Goal: Task Accomplishment & Management: Use online tool/utility

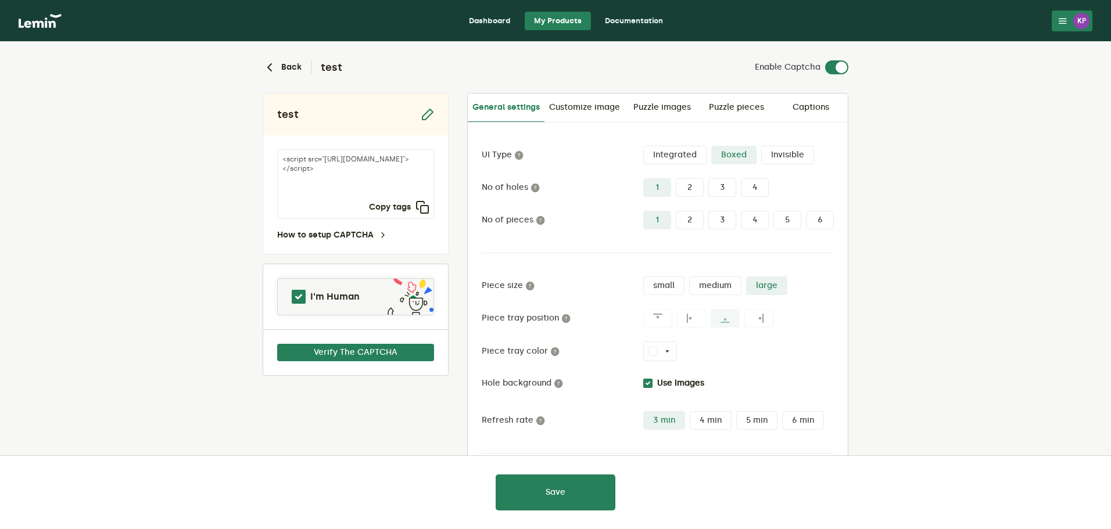
click at [491, 22] on link "Dashboard" at bounding box center [490, 21] width 60 height 19
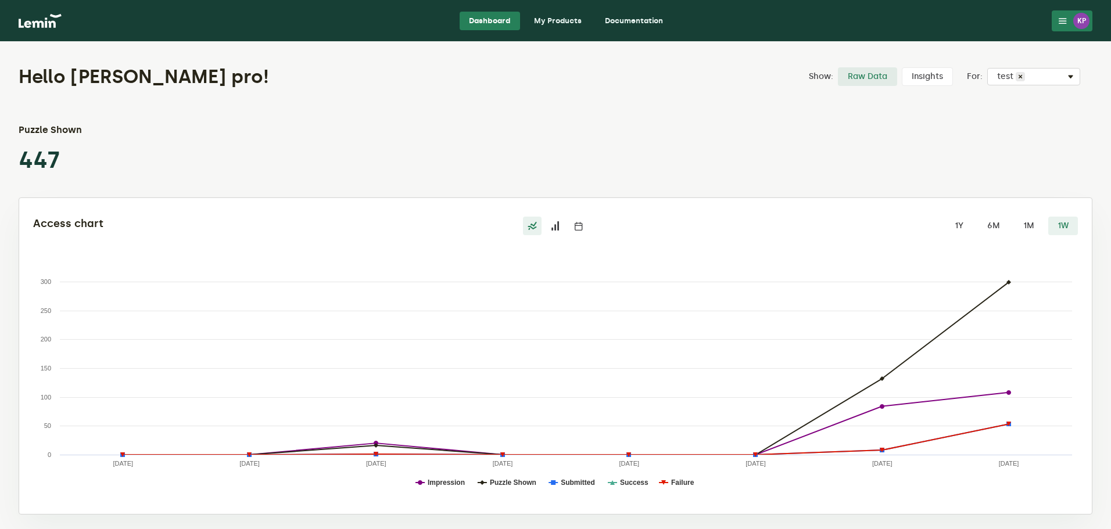
click at [46, 21] on img at bounding box center [40, 21] width 43 height 14
click at [559, 22] on link "My Products" at bounding box center [558, 21] width 66 height 19
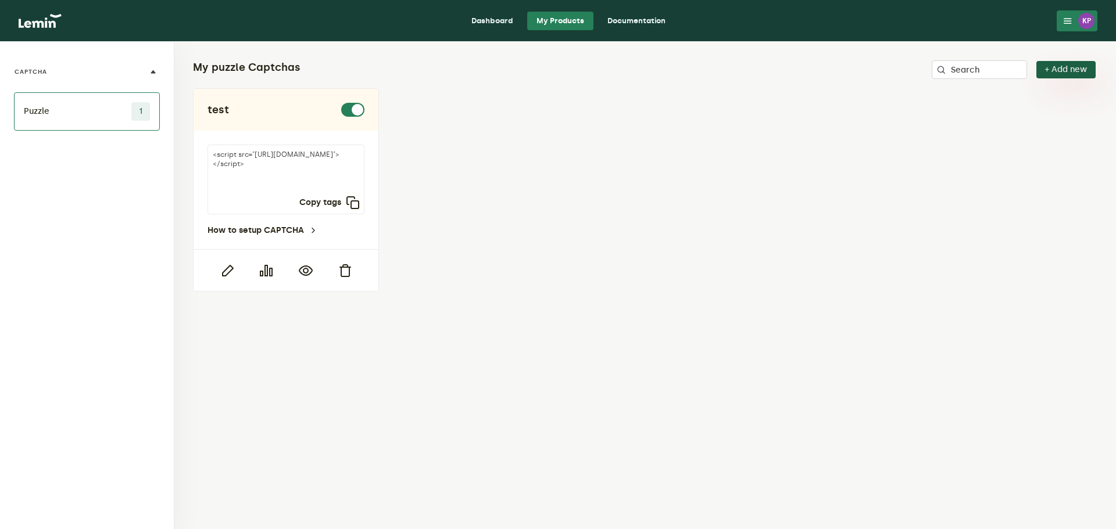
click at [1073, 71] on button "+ Add new" at bounding box center [1065, 69] width 59 height 17
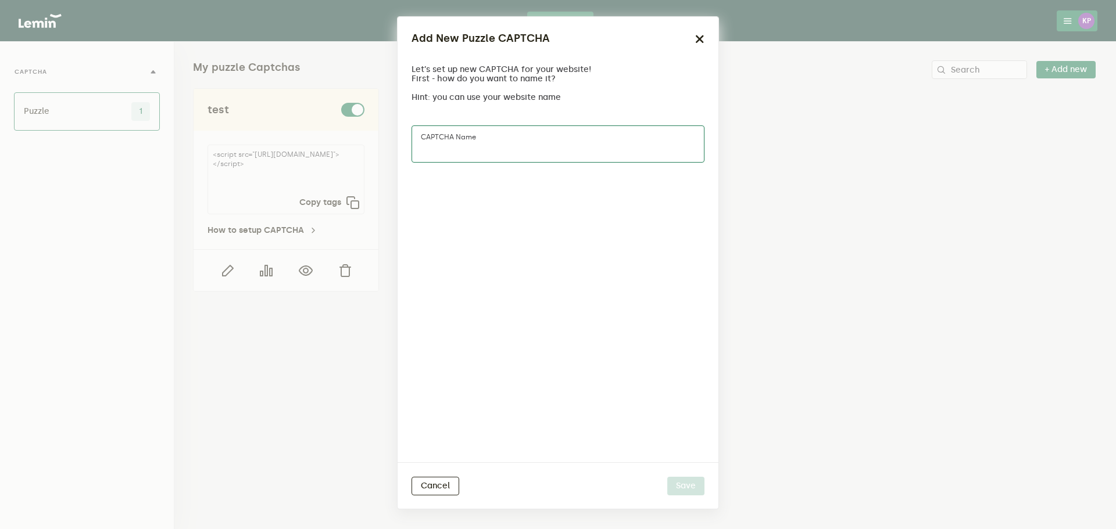
click at [484, 132] on input "CAPTCHA name" at bounding box center [557, 144] width 293 height 37
type input "[GEOGRAPHIC_DATA]"
click at [690, 471] on div "Cancel Save" at bounding box center [557, 486] width 321 height 46
click at [694, 504] on div "Cancel Save" at bounding box center [557, 486] width 321 height 46
click at [695, 484] on button "Save" at bounding box center [685, 486] width 37 height 19
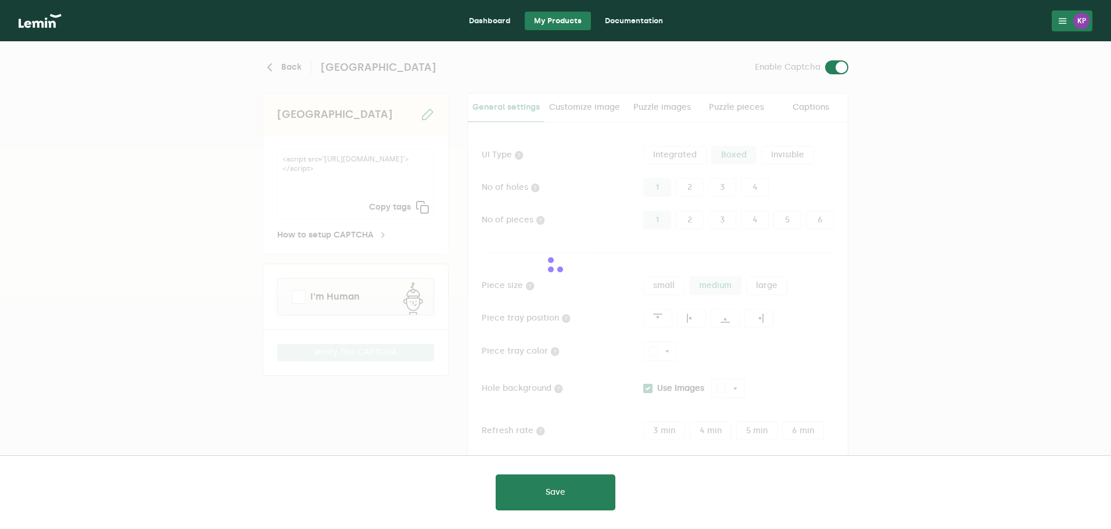
type input "white"
checkbox input "true"
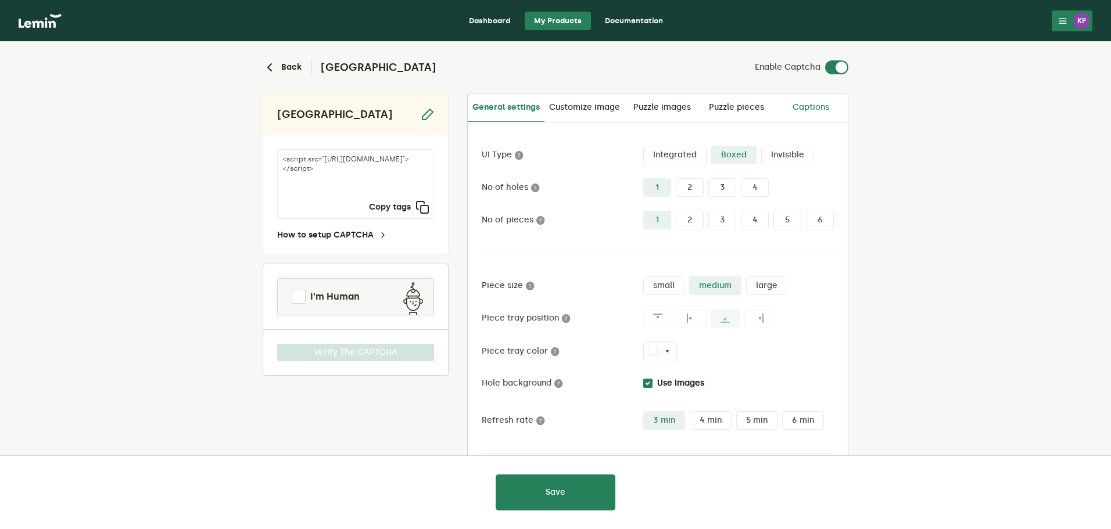
click at [808, 100] on link "Captions" at bounding box center [810, 108] width 74 height 28
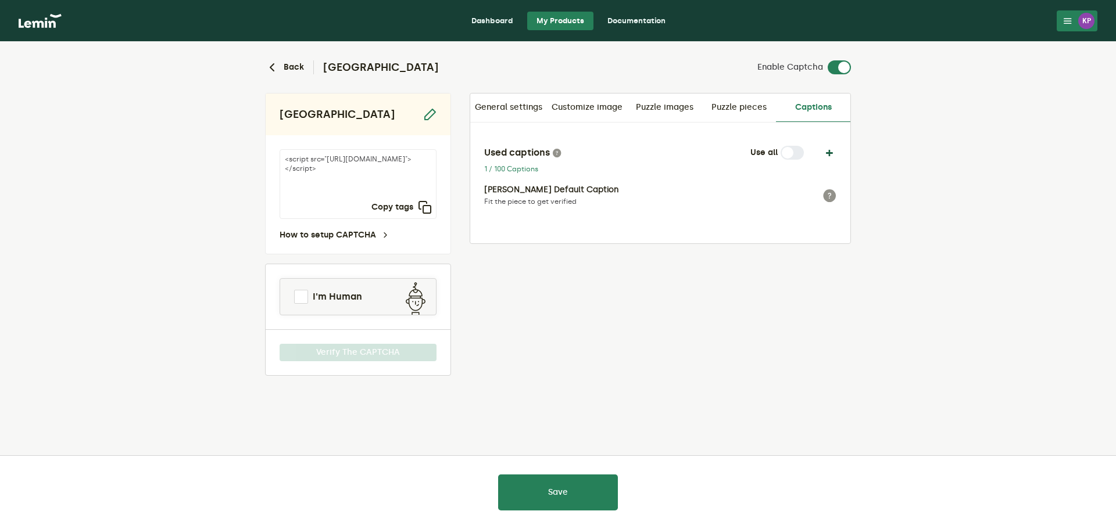
click at [833, 153] on button "button" at bounding box center [829, 153] width 14 height 14
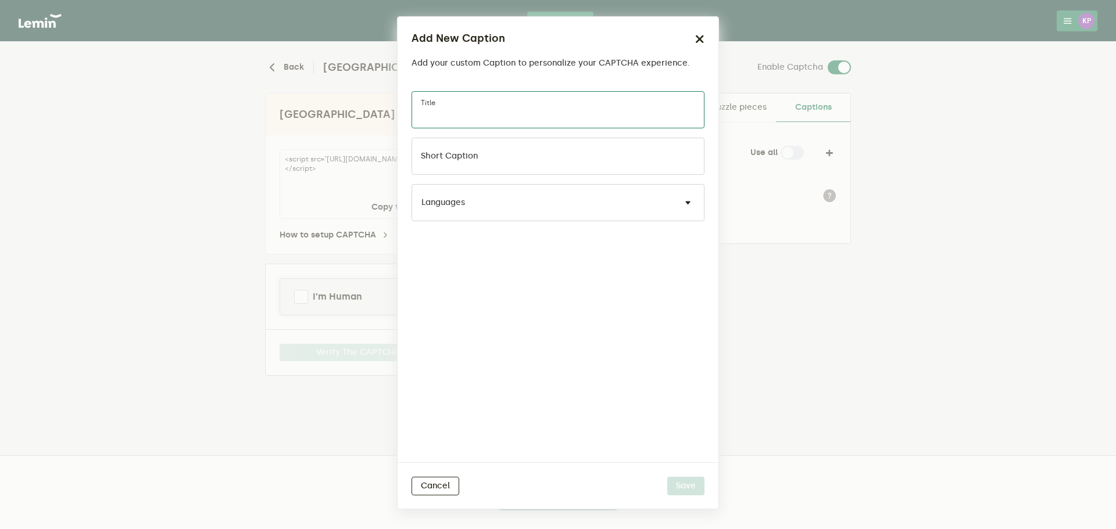
click at [515, 108] on input "Title" at bounding box center [557, 109] width 293 height 37
type input "j"
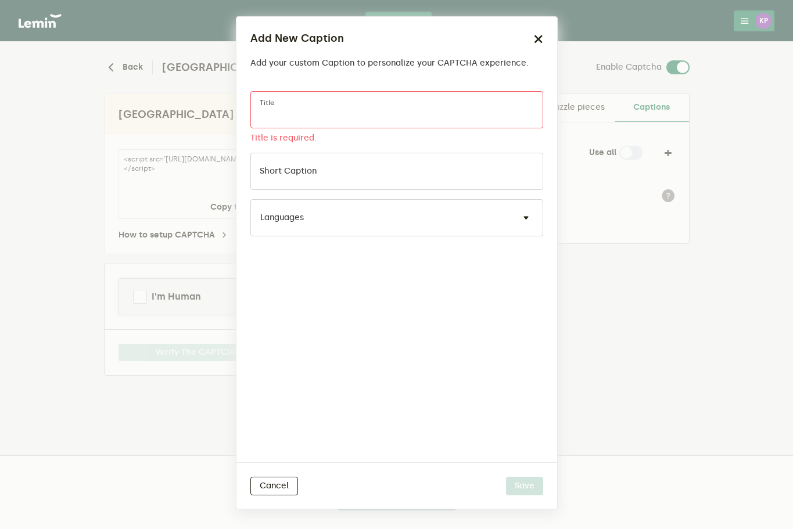
click at [348, 110] on input "Title" at bounding box center [396, 109] width 293 height 37
paste input "パズルのピースを合わせて認証してください"
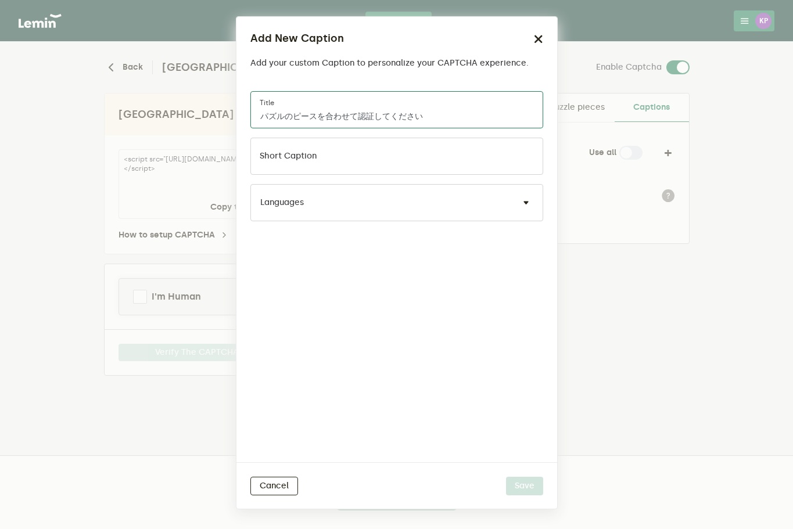
type input "パズルのピースを合わせて認証してください"
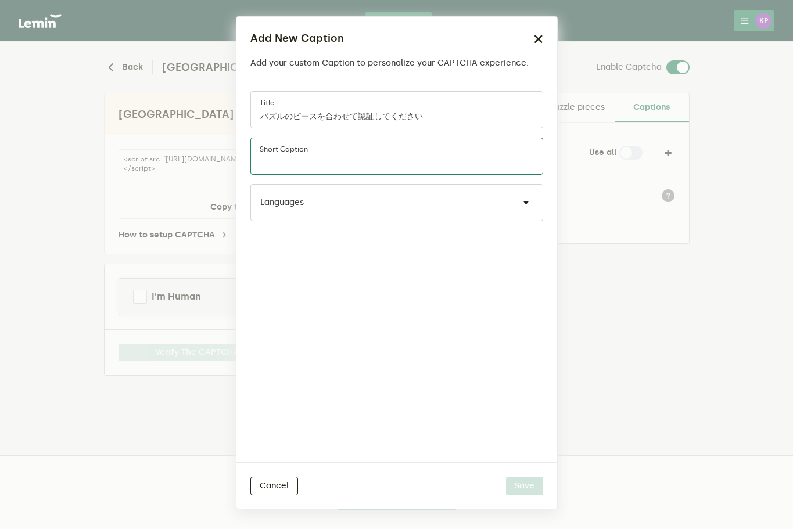
click at [423, 159] on input "Short caption" at bounding box center [396, 156] width 293 height 37
paste input "パズルのピースを合わせて認証してください"
type input "パズルのピースを合わせて認証してください"
click at [477, 200] on div "Languages" at bounding box center [396, 202] width 293 height 37
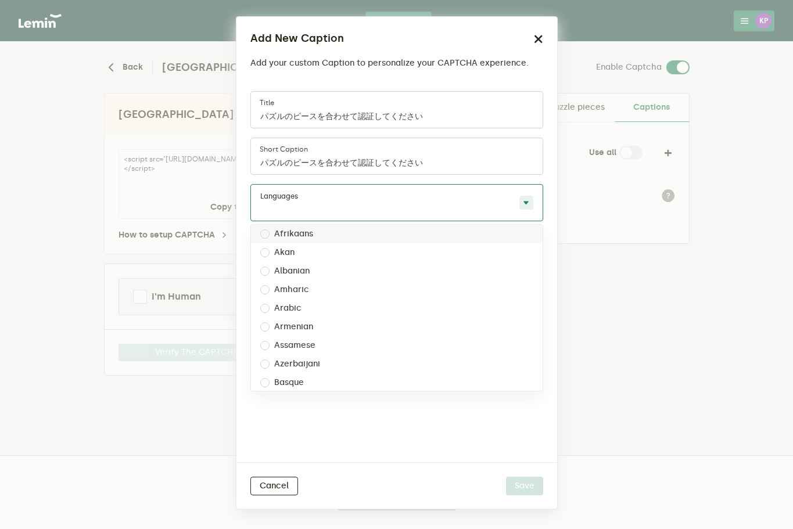
type input "j"
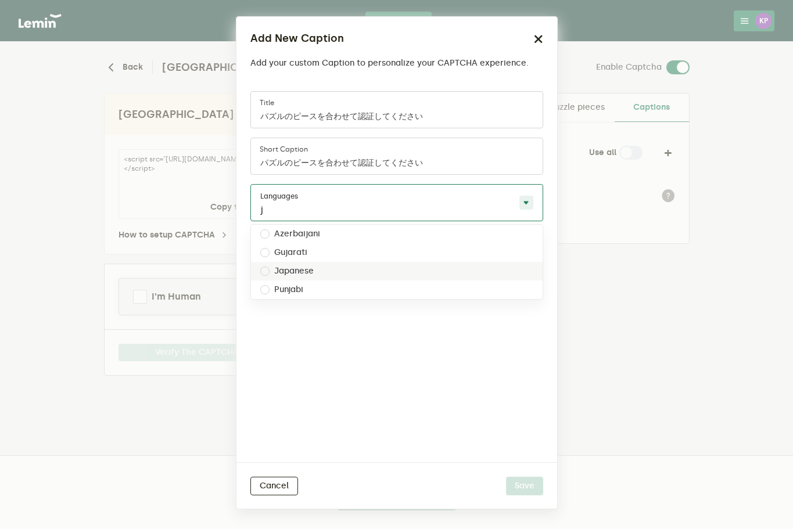
click at [402, 268] on div "Japanese" at bounding box center [397, 271] width 292 height 19
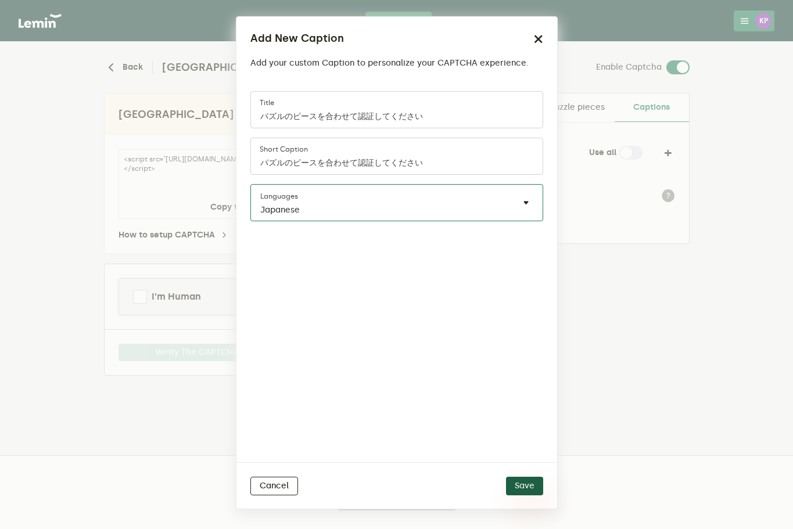
click at [531, 490] on button "Save" at bounding box center [524, 486] width 37 height 19
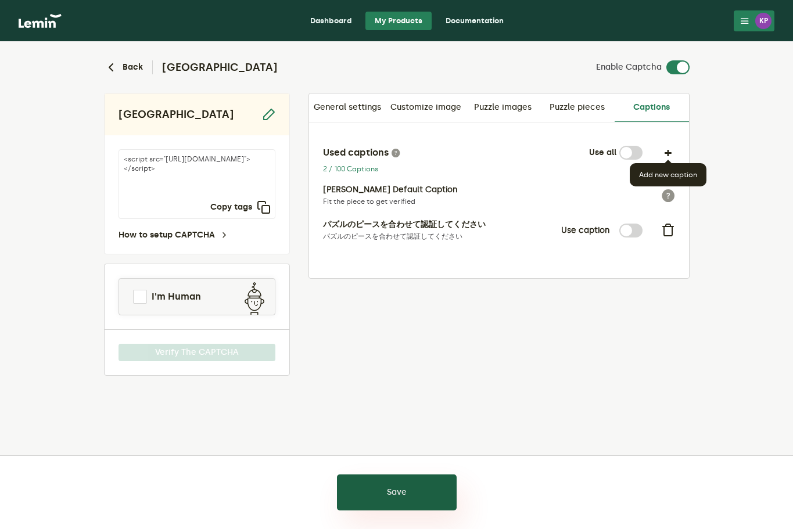
click at [409, 484] on button "Save" at bounding box center [397, 493] width 120 height 36
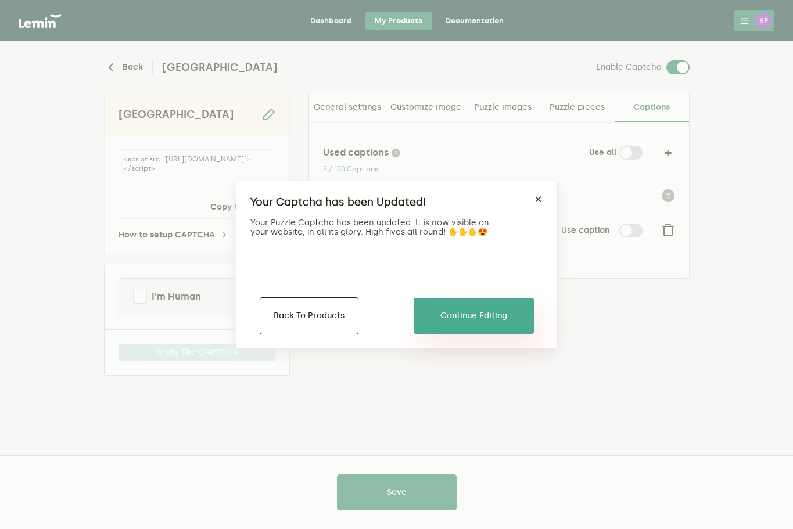
click at [492, 309] on button "Continue Editing" at bounding box center [474, 316] width 120 height 36
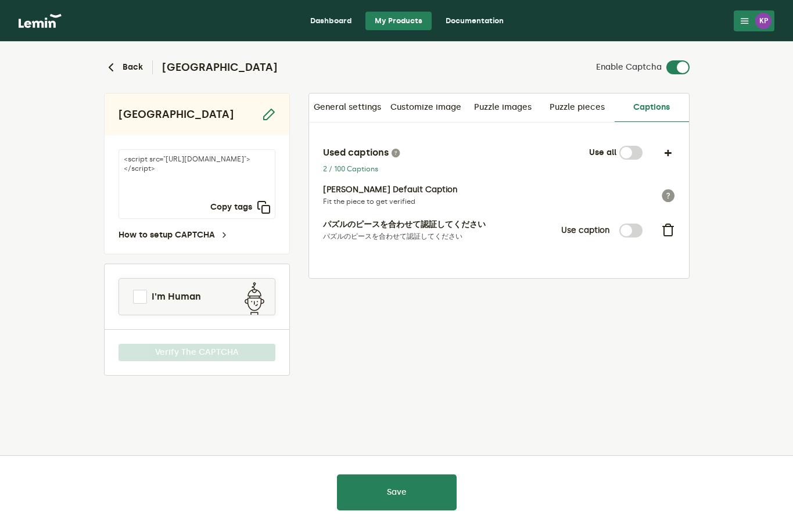
click at [643, 146] on label at bounding box center [643, 146] width 0 height 0
click at [629, 150] on input "checkbox" at bounding box center [626, 153] width 14 height 14
checkbox input "true"
drag, startPoint x: 422, startPoint y: 463, endPoint x: 420, endPoint y: 481, distance: 18.2
click at [422, 463] on div "Save" at bounding box center [396, 493] width 793 height 74
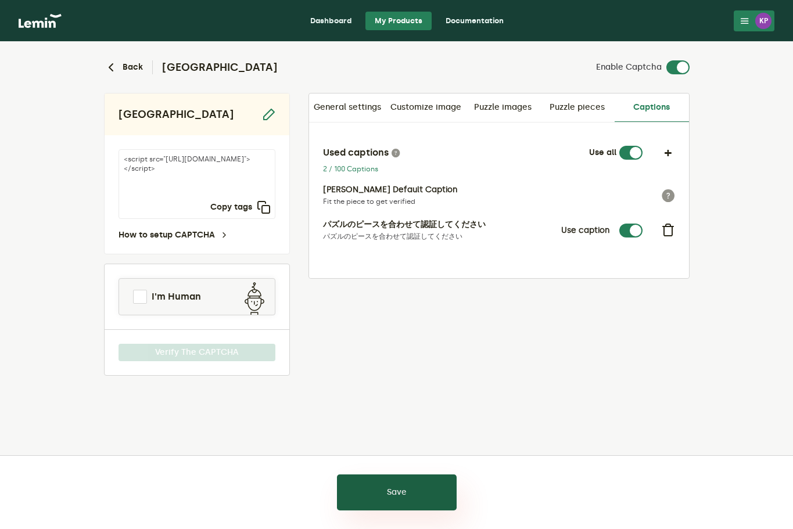
click at [420, 481] on button "Save" at bounding box center [397, 493] width 120 height 36
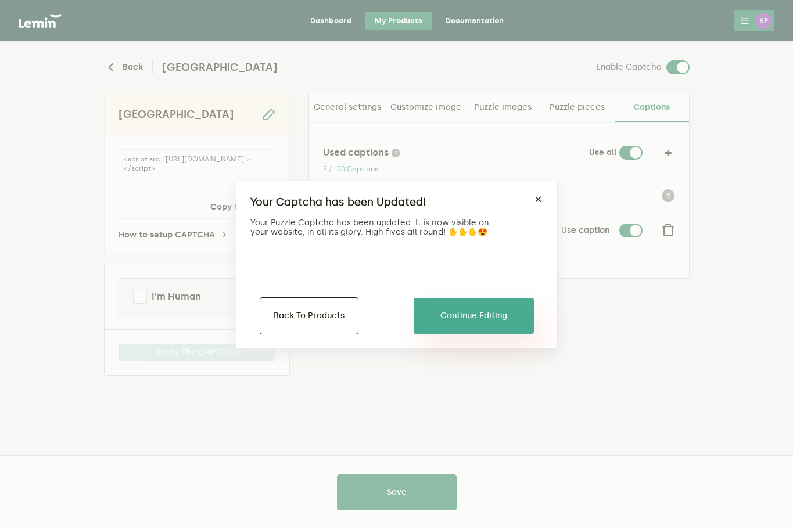
click at [488, 310] on button "Continue Editing" at bounding box center [474, 316] width 120 height 36
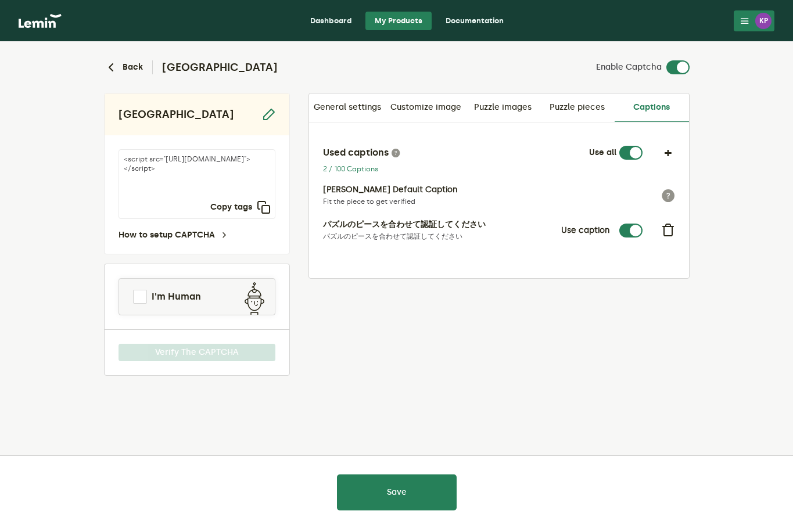
click at [345, 303] on div "japan <script src="[URL][DOMAIN_NAME]"></script> Copy tags How to setup CAPTCHA…" at bounding box center [397, 234] width 586 height 283
click at [586, 102] on link "Puzzle pieces" at bounding box center [577, 108] width 74 height 28
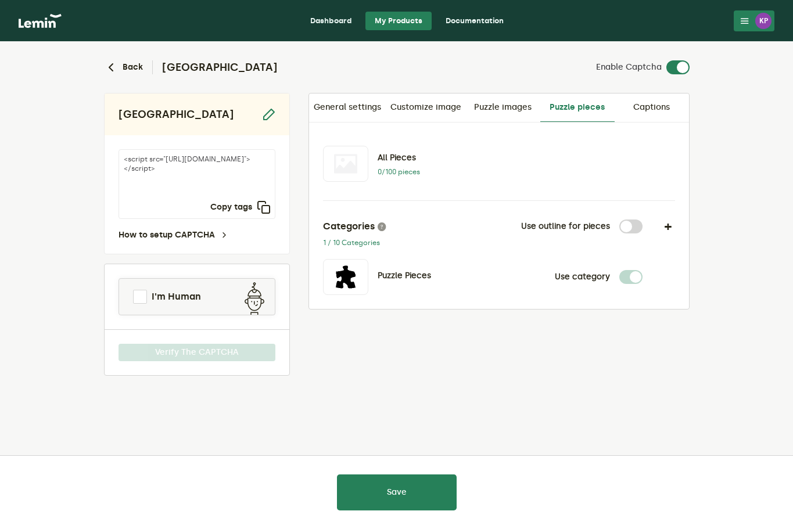
click at [668, 102] on link "Captions" at bounding box center [652, 108] width 74 height 28
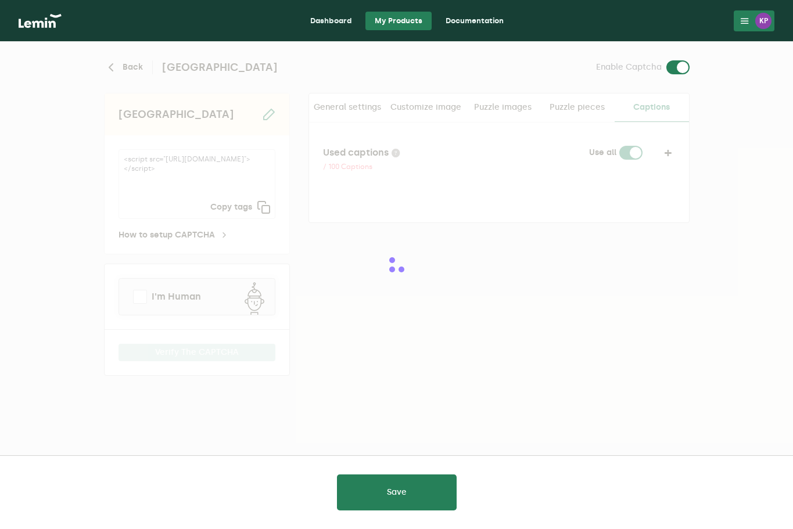
checkbox input "true"
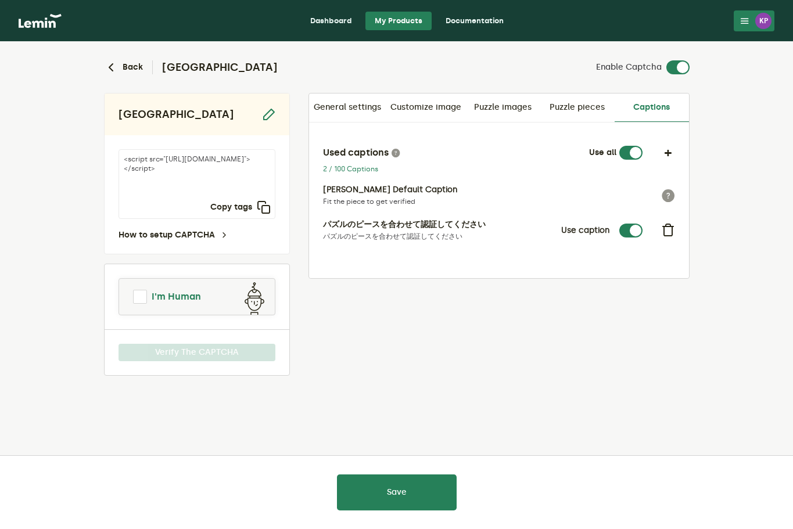
click at [171, 302] on span "I'm Human" at bounding box center [176, 297] width 49 height 14
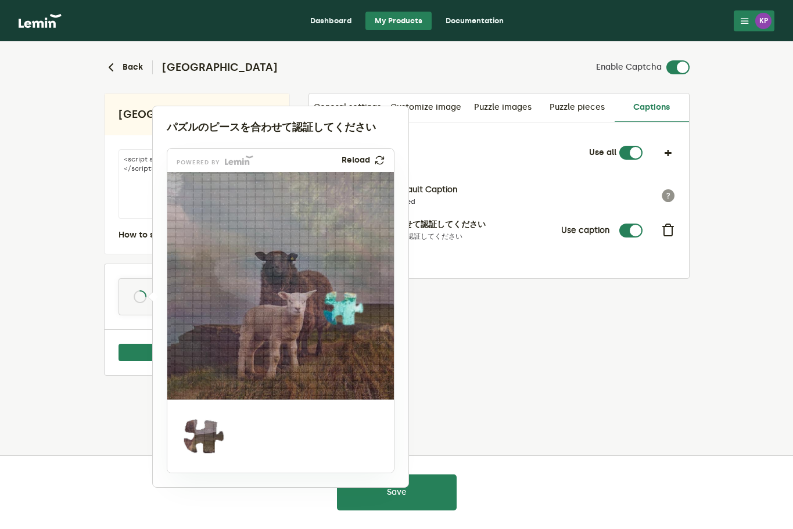
click at [371, 159] on link "Reload" at bounding box center [363, 160] width 43 height 9
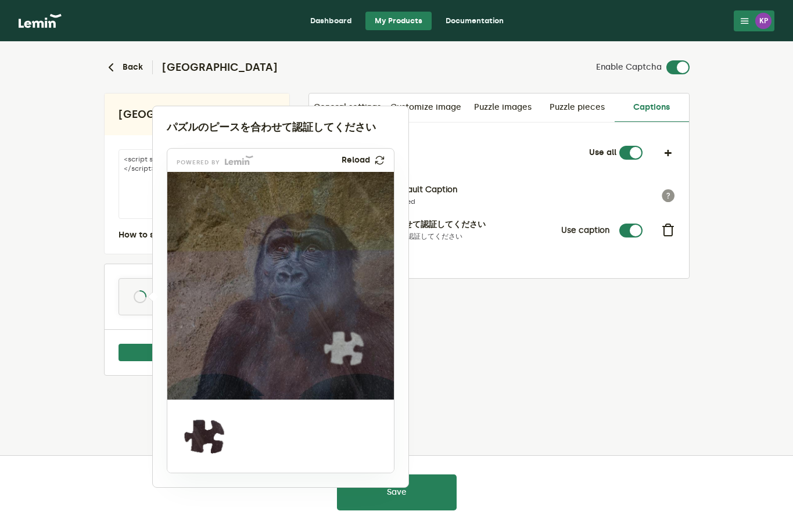
click at [329, 441] on div at bounding box center [281, 437] width 228 height 74
drag, startPoint x: 196, startPoint y: 442, endPoint x: 339, endPoint y: 350, distance: 170.4
click at [339, 350] on img at bounding box center [272, 420] width 376 height 228
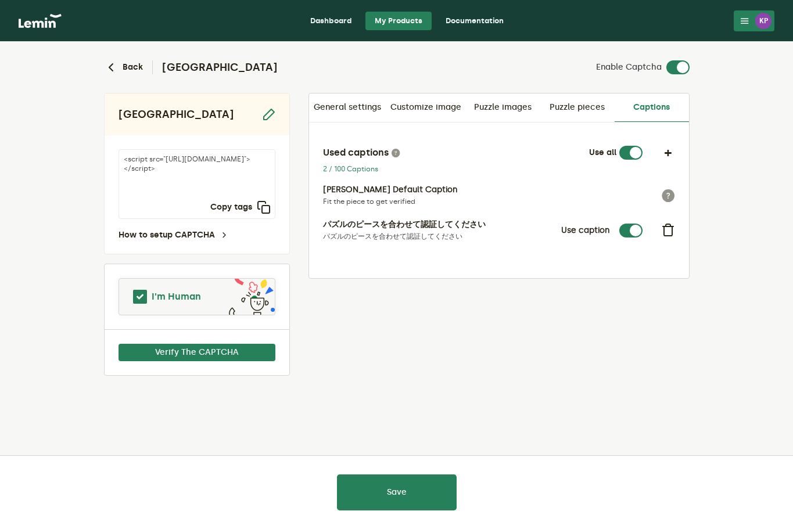
click at [216, 300] on link "I'm Human" at bounding box center [197, 297] width 156 height 28
click at [192, 343] on div "Verify The CAPTCHA" at bounding box center [197, 353] width 185 height 46
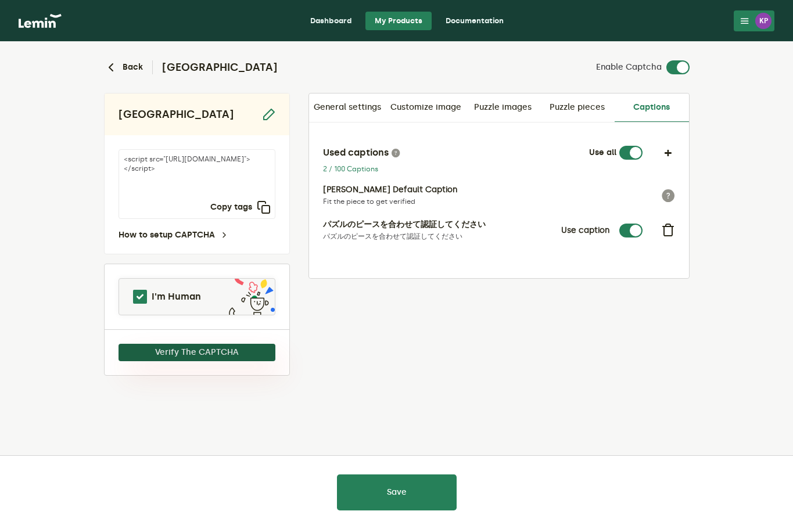
click at [197, 353] on button "Verify The CAPTCHA" at bounding box center [197, 352] width 157 height 17
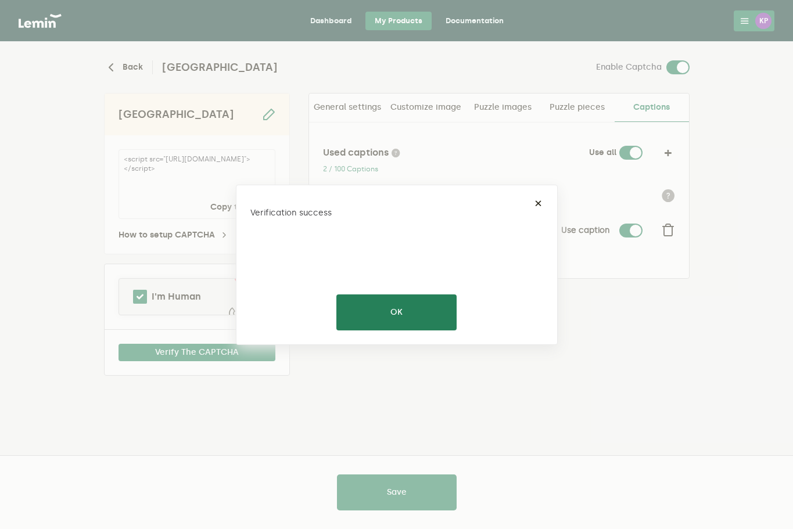
click at [381, 291] on div "× Verification success OK No Cancel" at bounding box center [397, 265] width 322 height 160
click at [359, 308] on button "OK" at bounding box center [396, 313] width 120 height 36
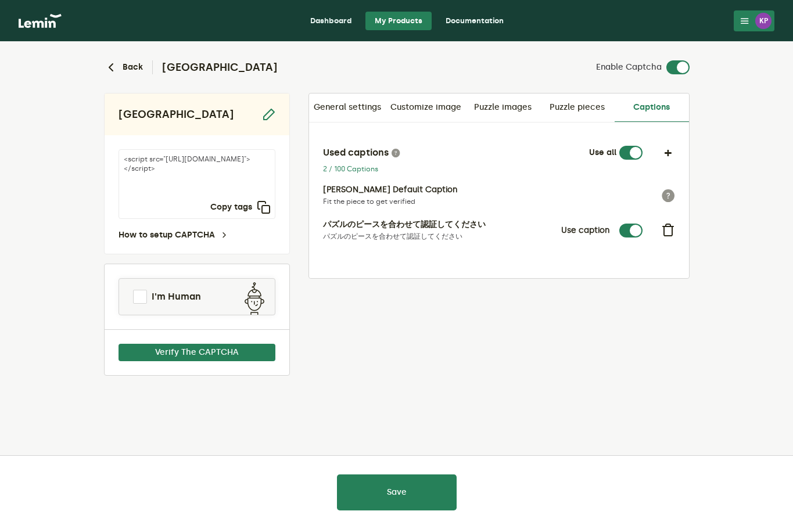
click at [196, 298] on span "I'm Human" at bounding box center [176, 297] width 49 height 14
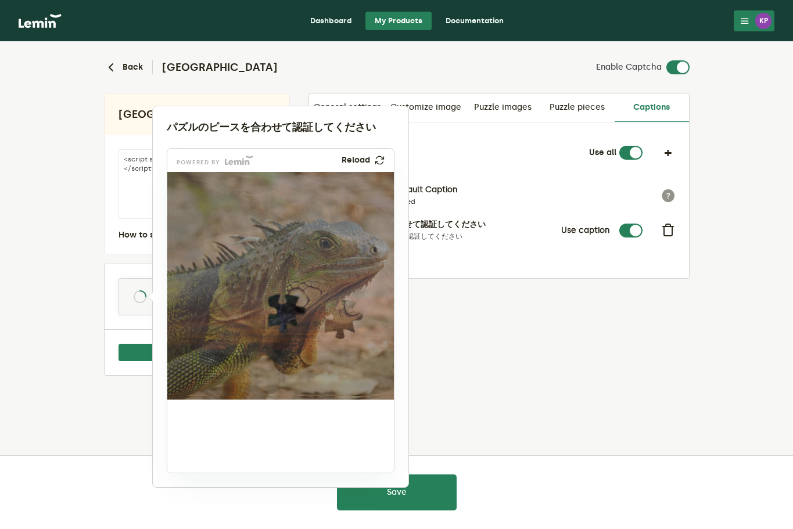
drag, startPoint x: 210, startPoint y: 431, endPoint x: 353, endPoint y: 311, distance: 186.1
click at [353, 311] on img at bounding box center [267, 397] width 376 height 228
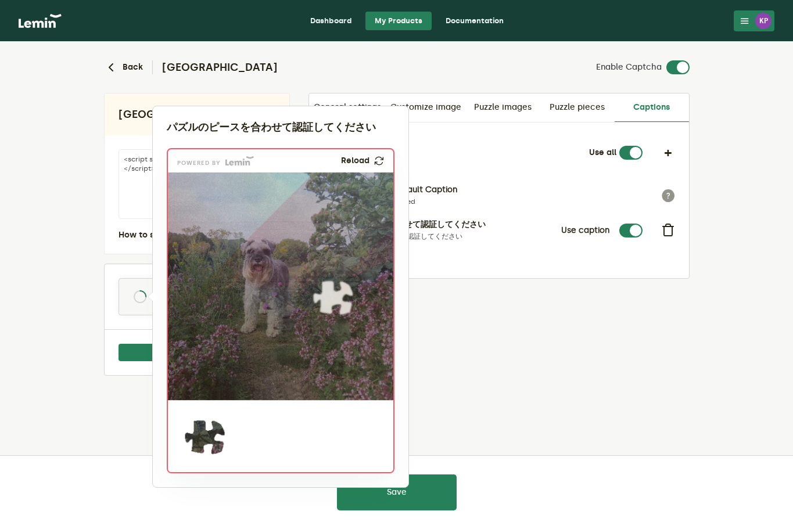
click at [561, 395] on div at bounding box center [396, 264] width 793 height 529
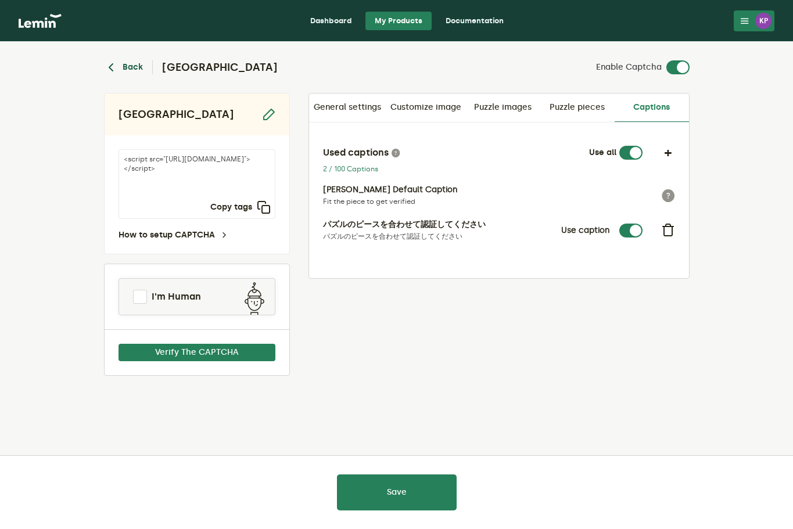
click at [135, 68] on button "Back" at bounding box center [123, 67] width 39 height 14
